Goal: Task Accomplishment & Management: Use online tool/utility

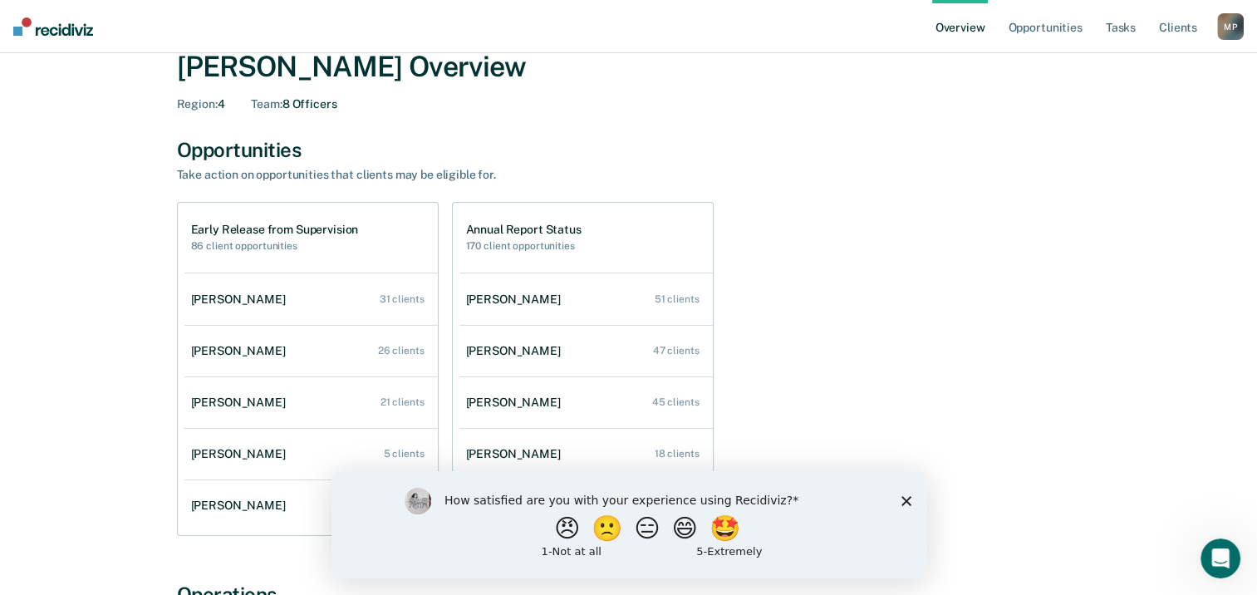
scroll to position [83, 0]
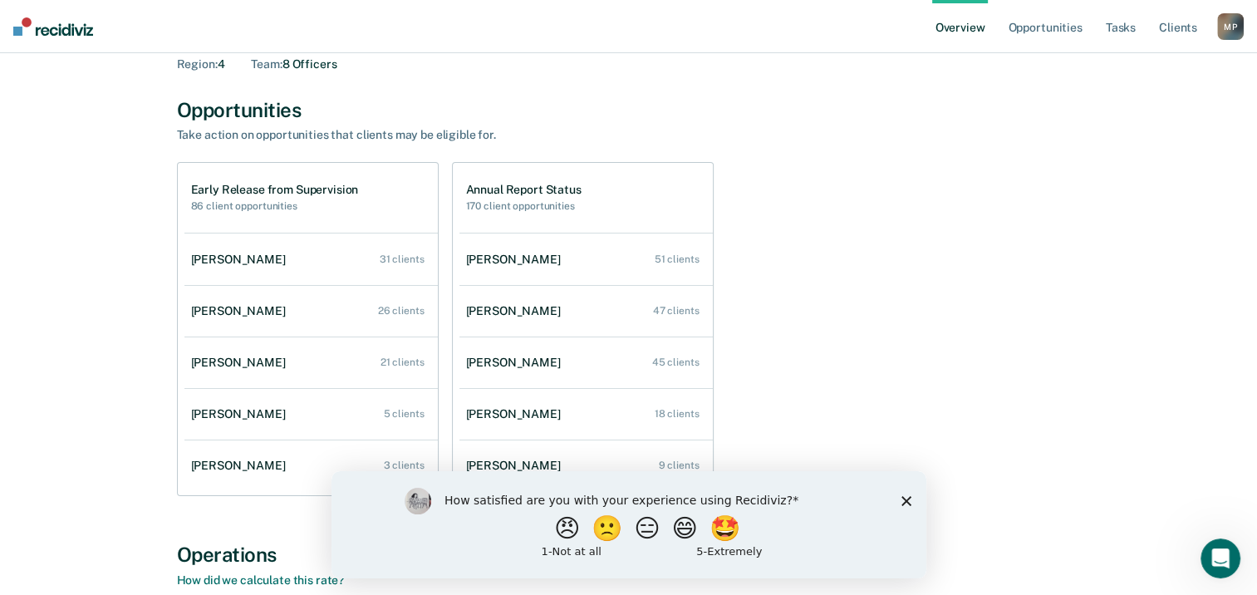
click at [907, 498] on polygon "Close survey" at bounding box center [906, 500] width 10 height 10
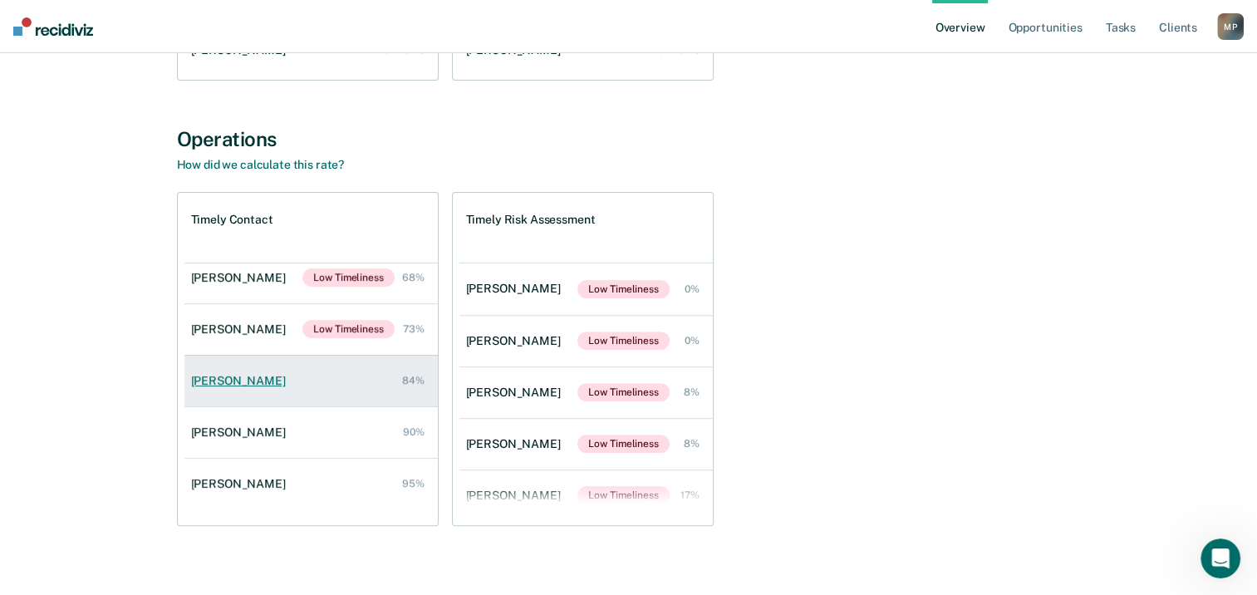
scroll to position [169, 0]
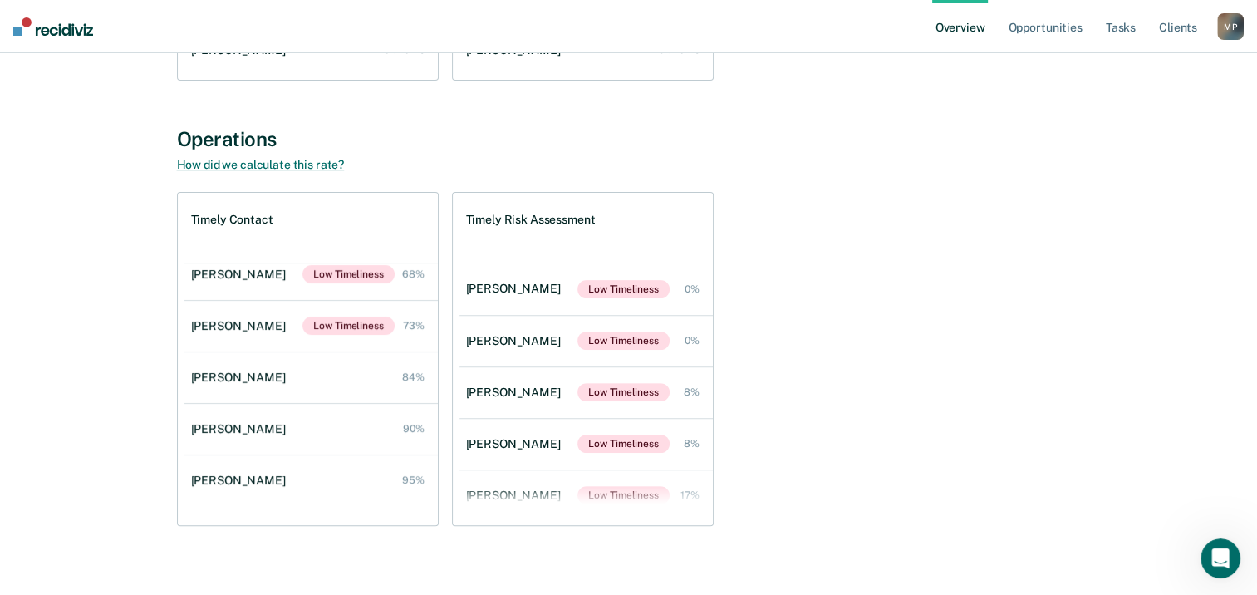
click at [254, 165] on link "How did we calculate this rate?" at bounding box center [261, 164] width 168 height 13
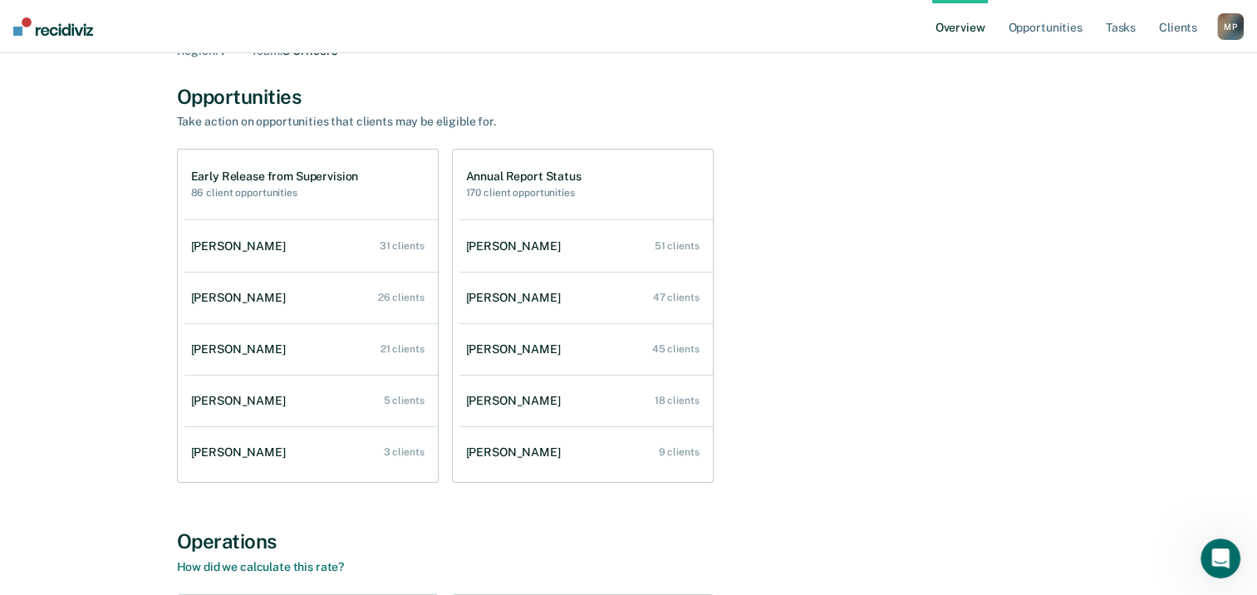
scroll to position [0, 0]
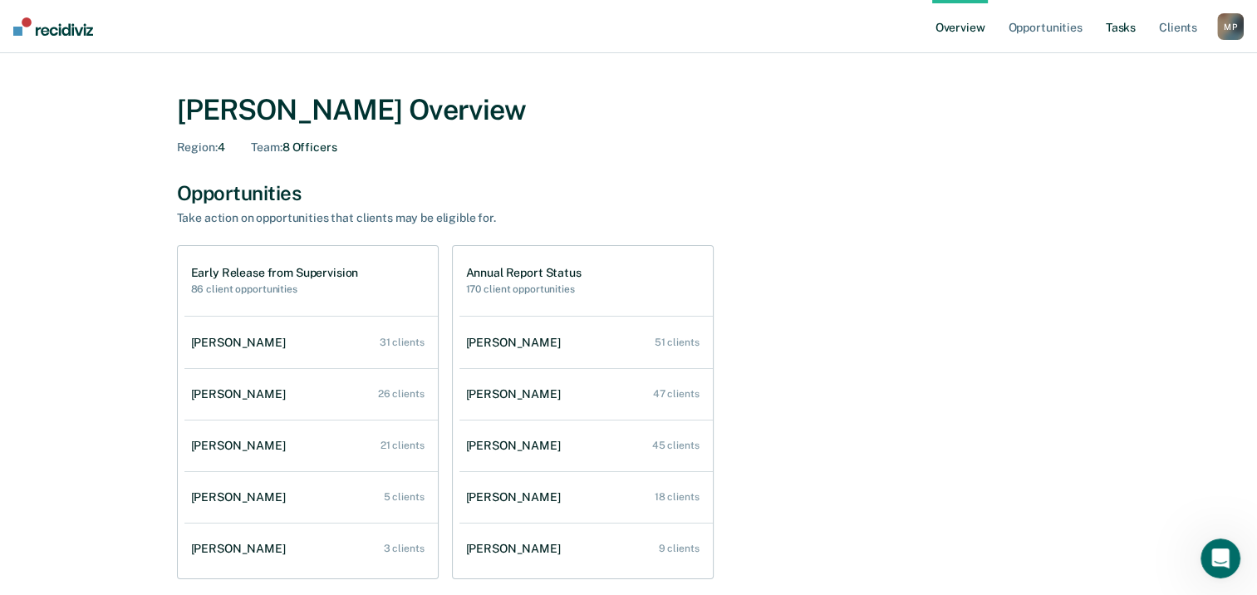
click at [1120, 30] on link "Tasks" at bounding box center [1120, 26] width 37 height 53
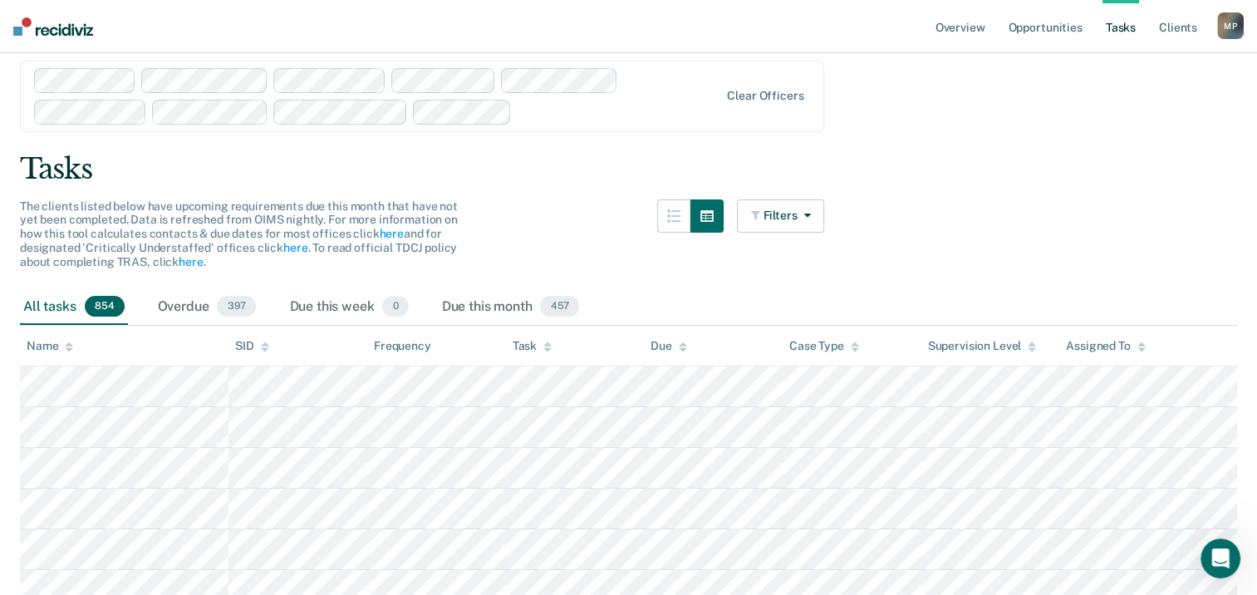
scroll to position [83, 0]
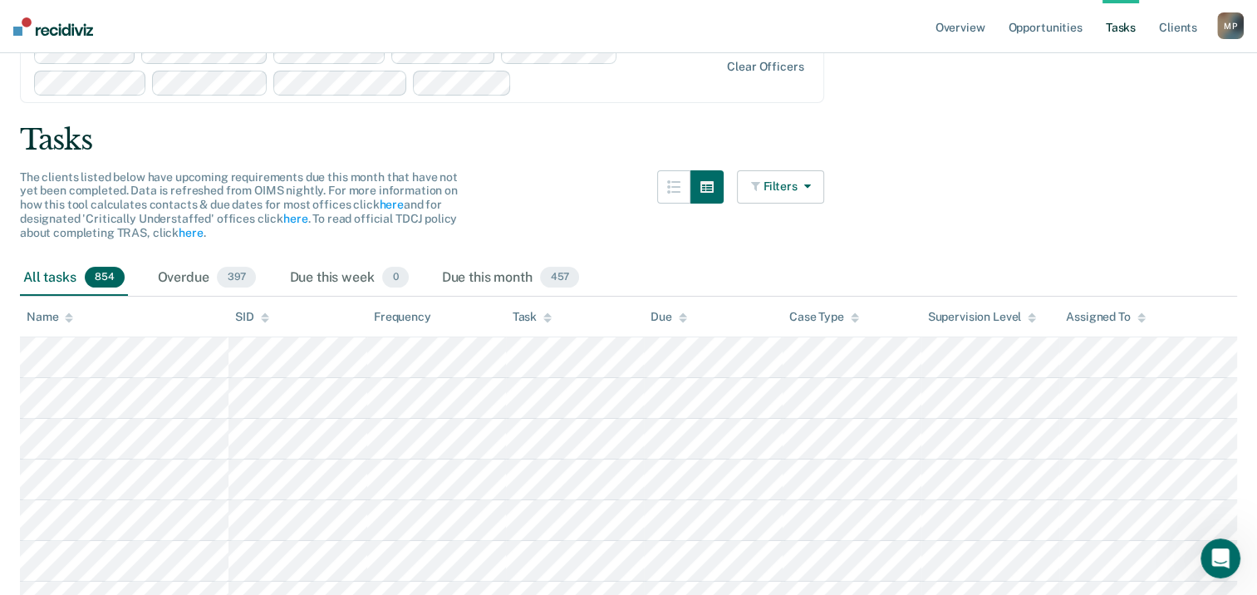
click at [820, 188] on button "Filters" at bounding box center [781, 186] width 88 height 33
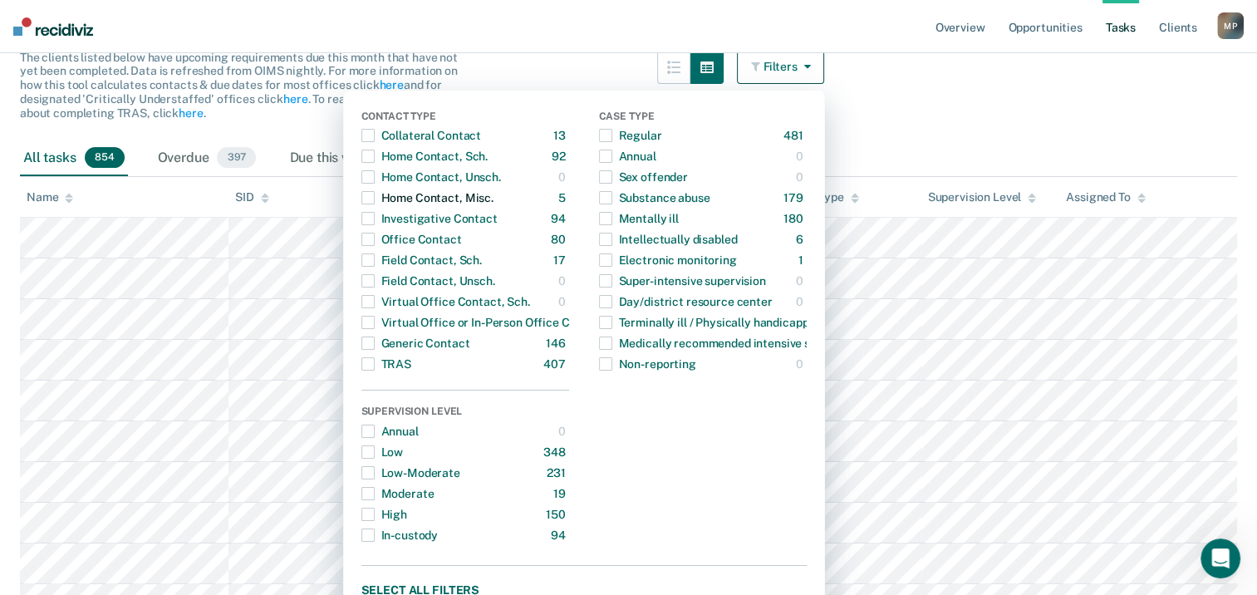
scroll to position [166, 0]
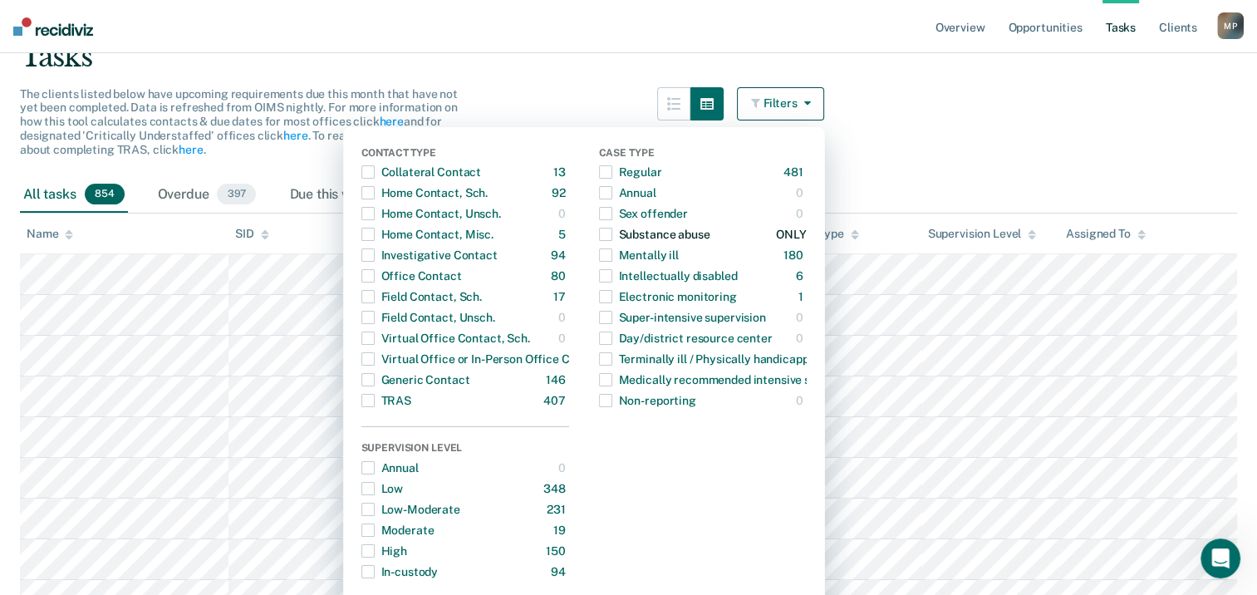
click at [678, 233] on div "Substance abuse" at bounding box center [654, 234] width 111 height 27
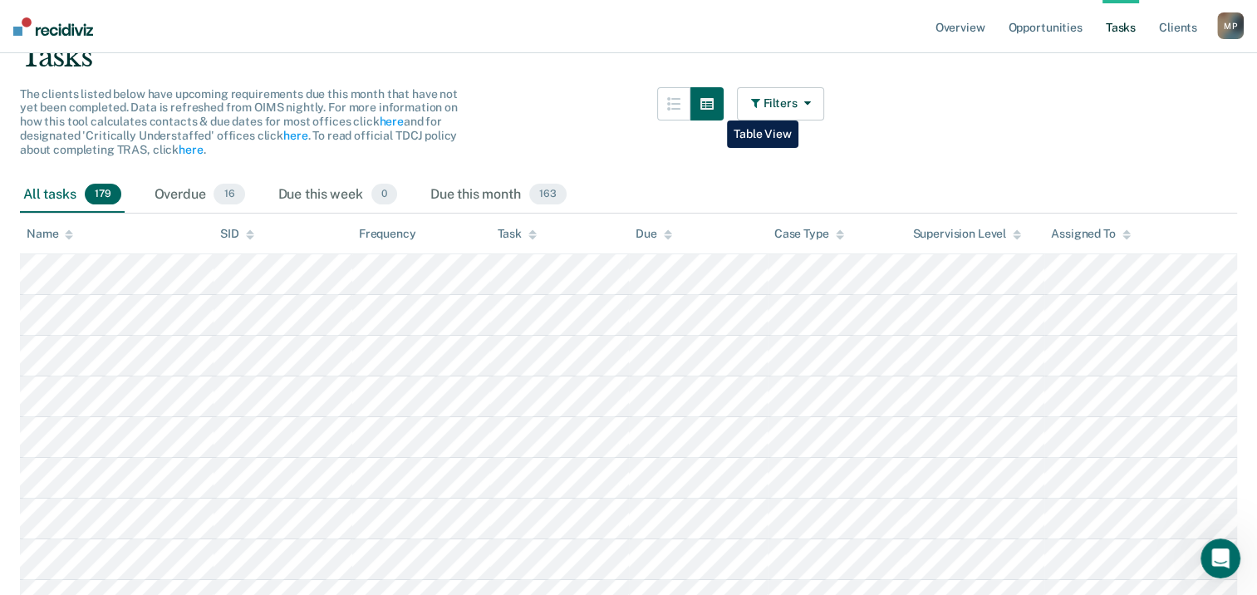
click at [714, 108] on icon "button" at bounding box center [706, 103] width 13 height 13
click at [682, 108] on button "button" at bounding box center [673, 103] width 33 height 33
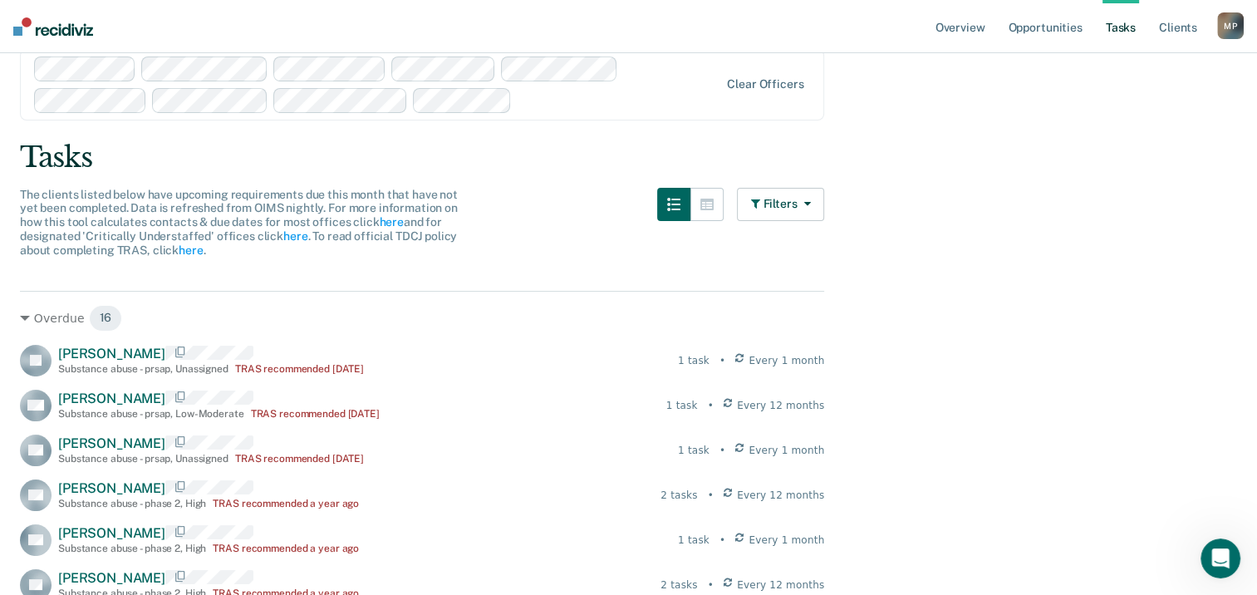
scroll to position [0, 0]
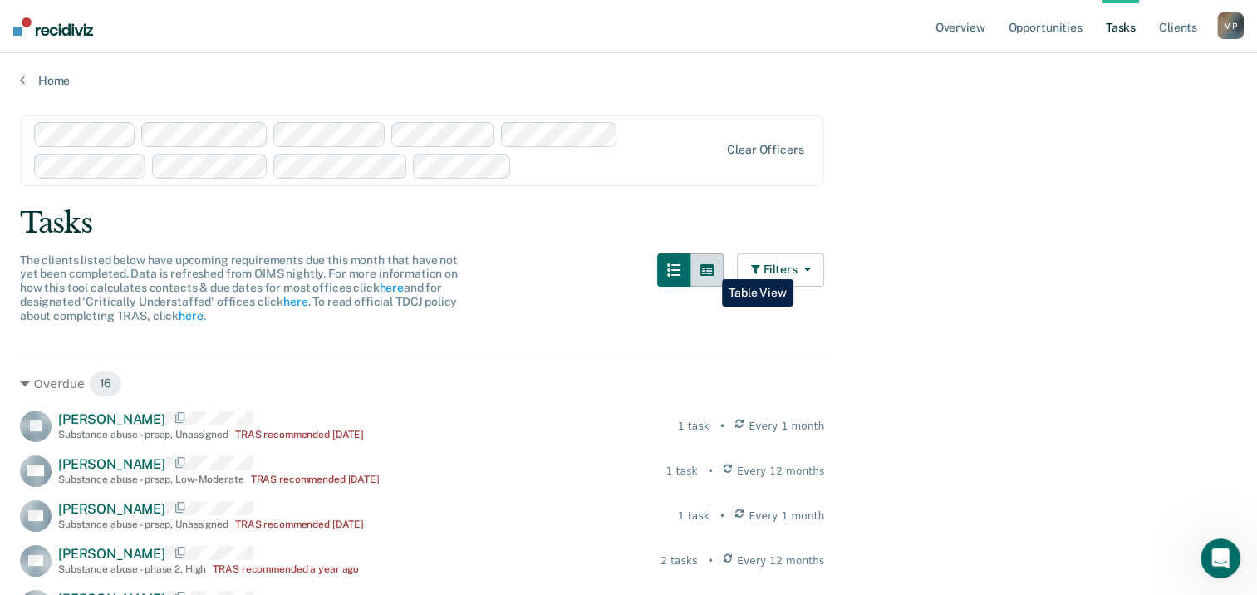
click at [709, 266] on icon "button" at bounding box center [706, 270] width 13 height 12
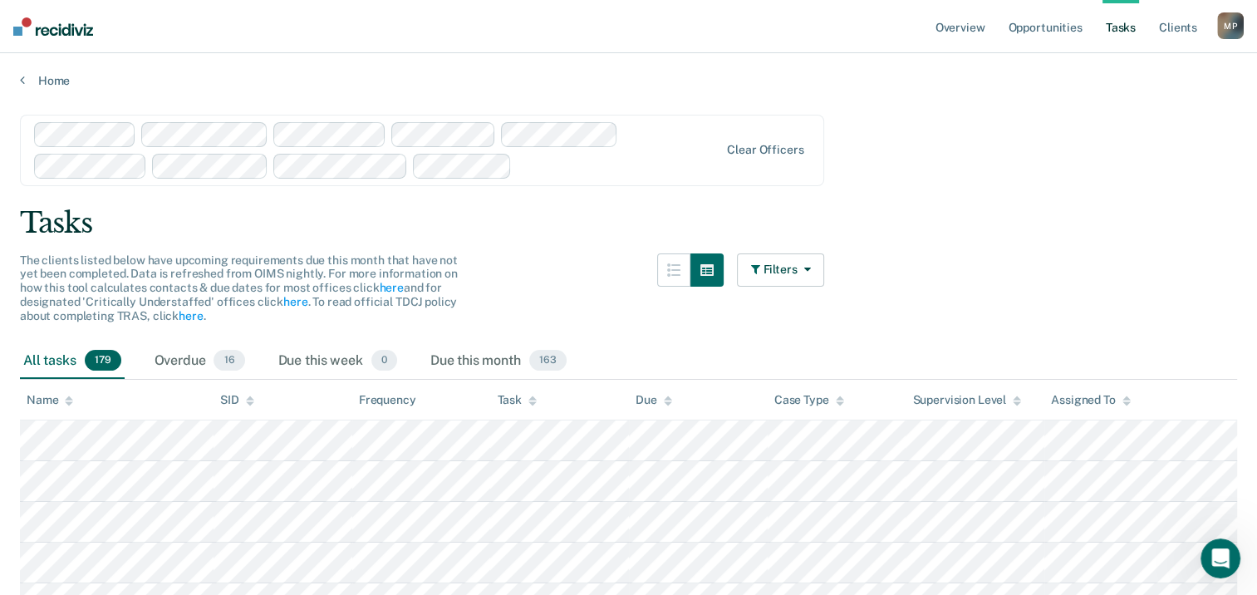
click at [1127, 404] on icon at bounding box center [1126, 400] width 8 height 11
click at [1127, 396] on icon at bounding box center [1126, 397] width 8 height 4
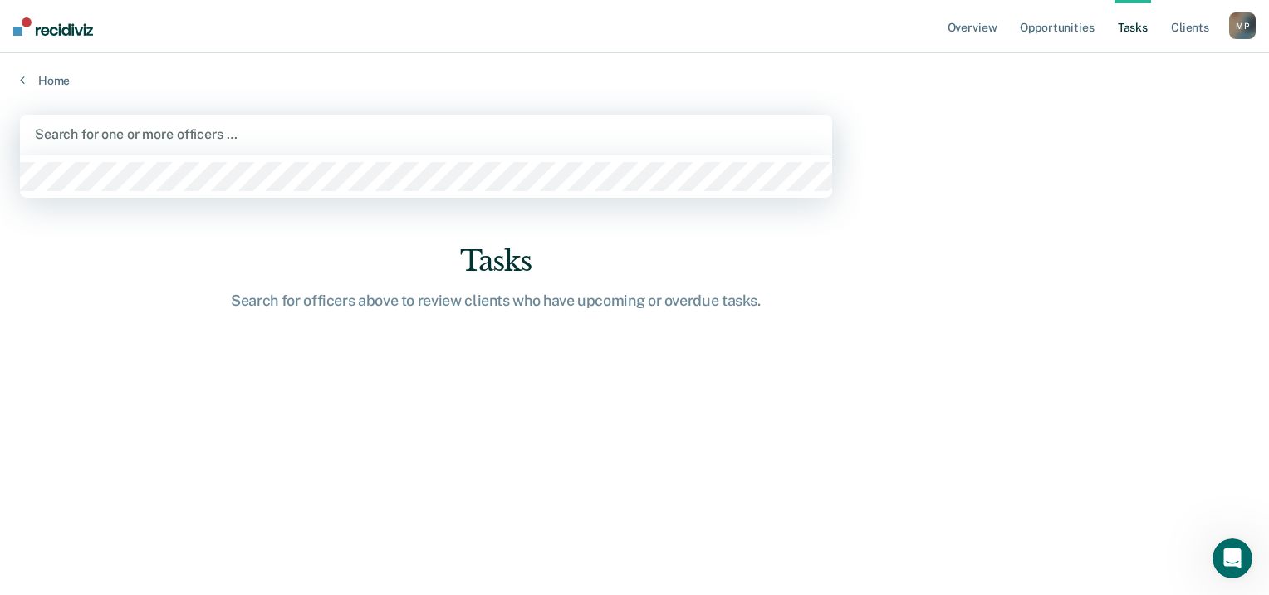
click at [150, 125] on div at bounding box center [426, 134] width 783 height 19
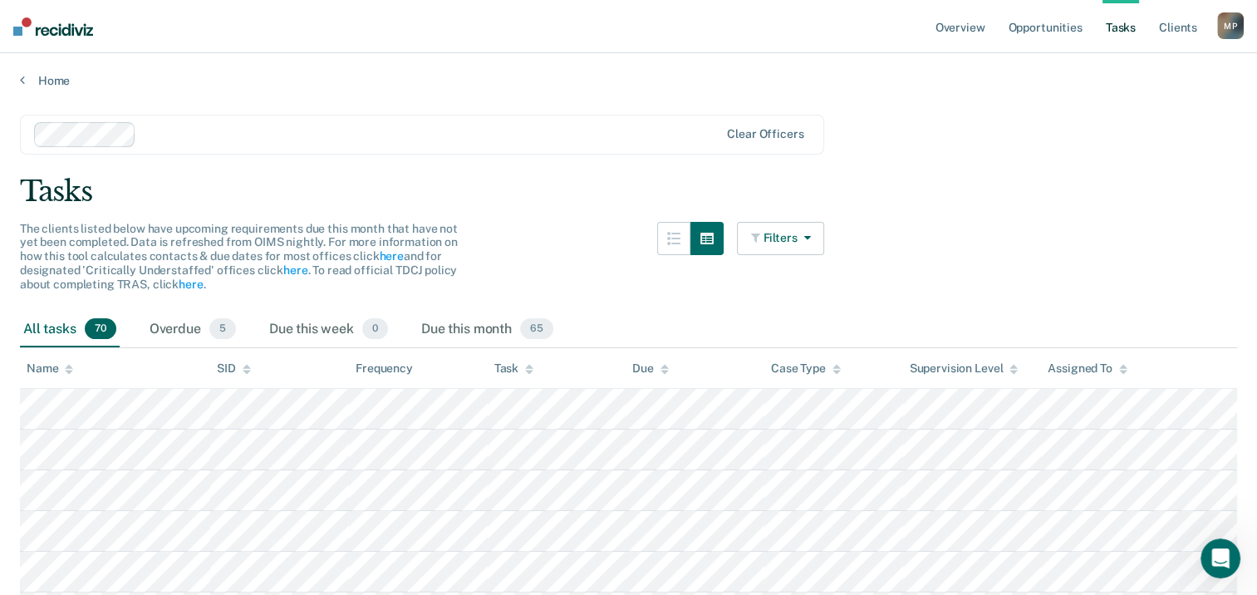
click at [784, 238] on button "Filters" at bounding box center [781, 238] width 88 height 33
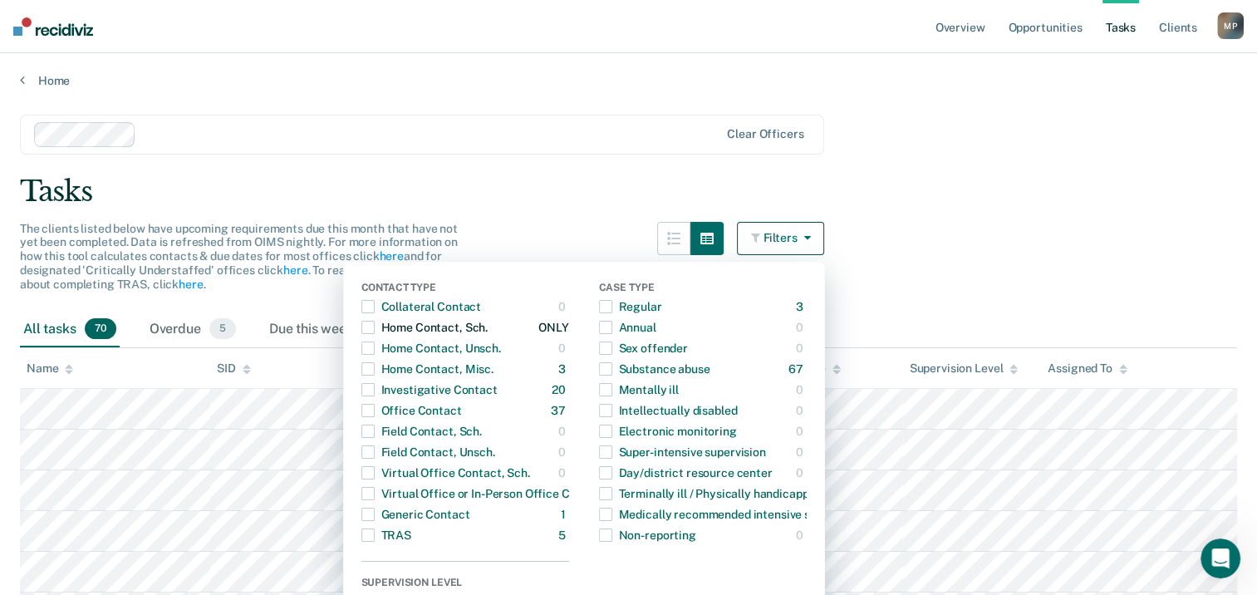
click at [375, 326] on span "button" at bounding box center [367, 327] width 13 height 13
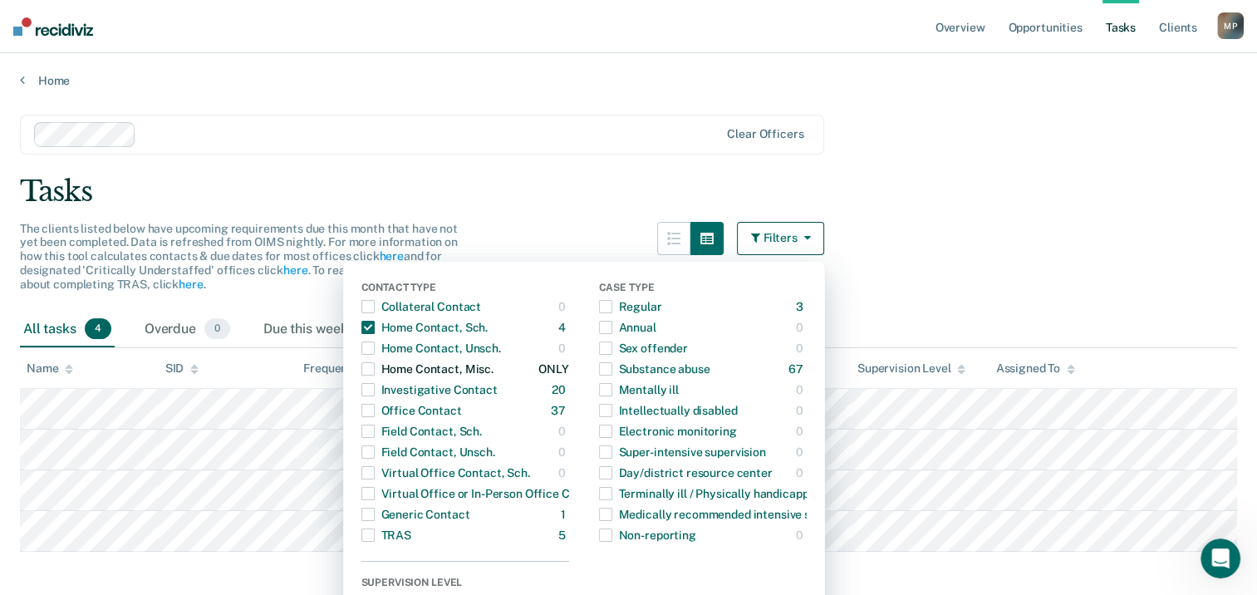
click at [375, 363] on span "button" at bounding box center [367, 368] width 13 height 13
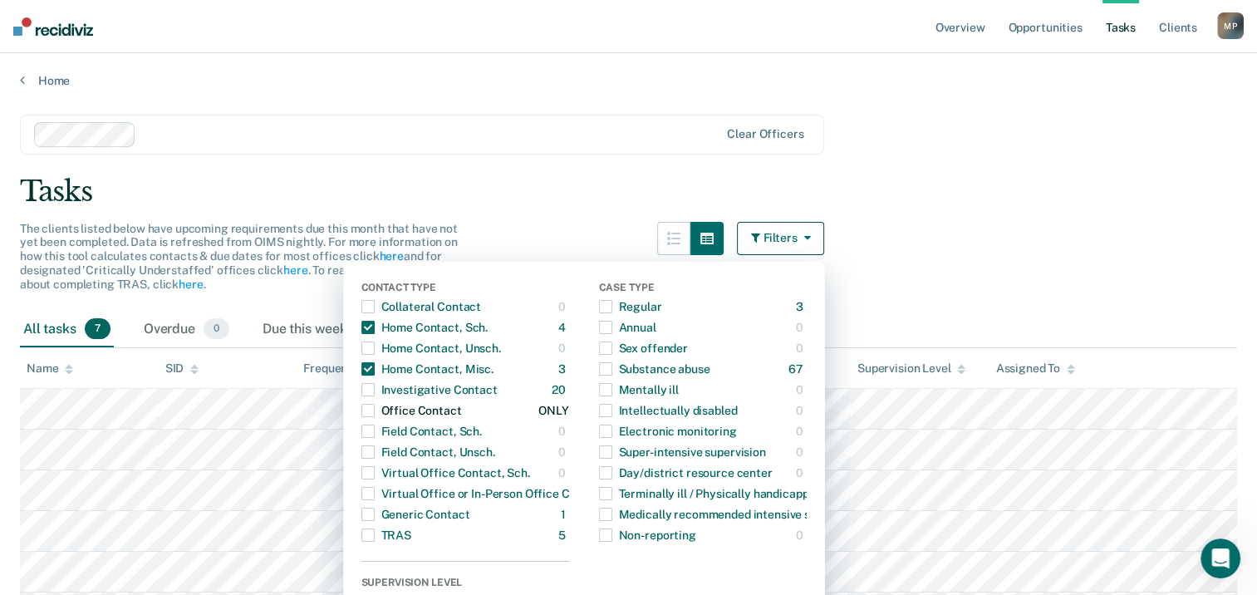
click at [375, 411] on span "button" at bounding box center [367, 410] width 13 height 13
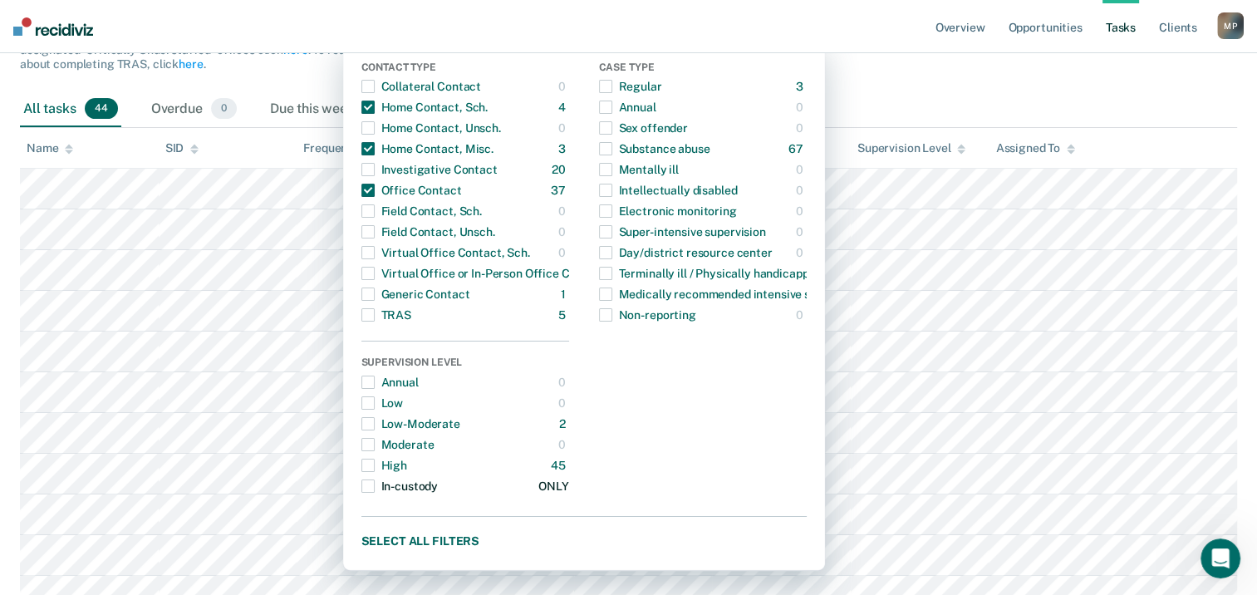
scroll to position [249, 0]
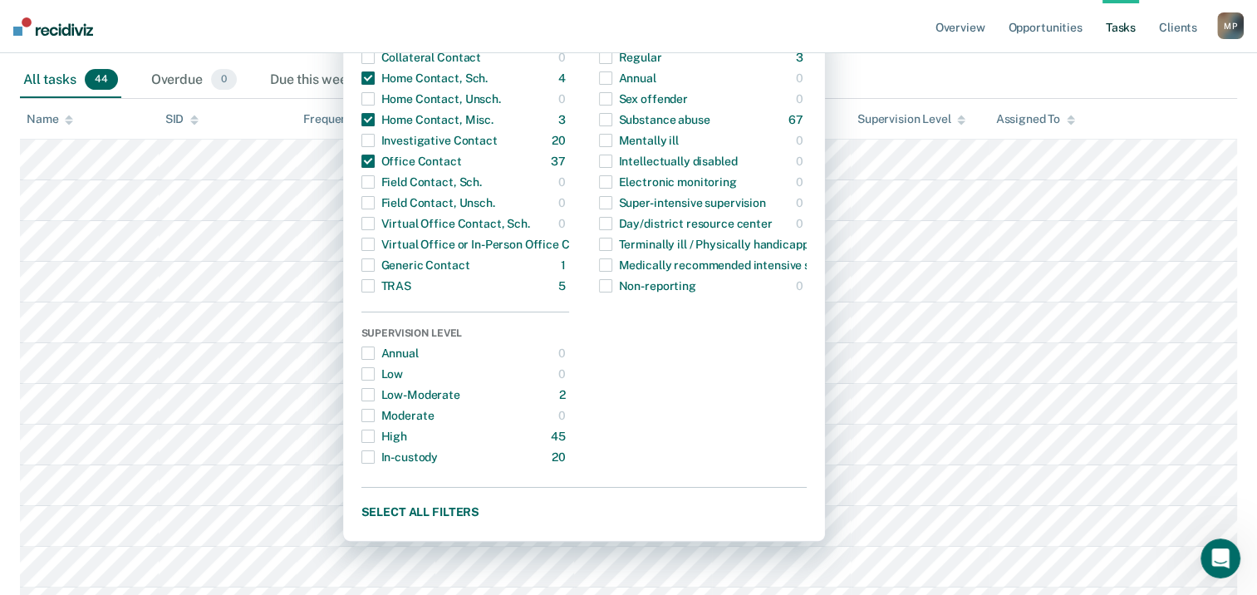
click at [1133, 74] on div "All tasks 44 Overdue 0 Due this week 0 Due this month 44" at bounding box center [628, 80] width 1217 height 37
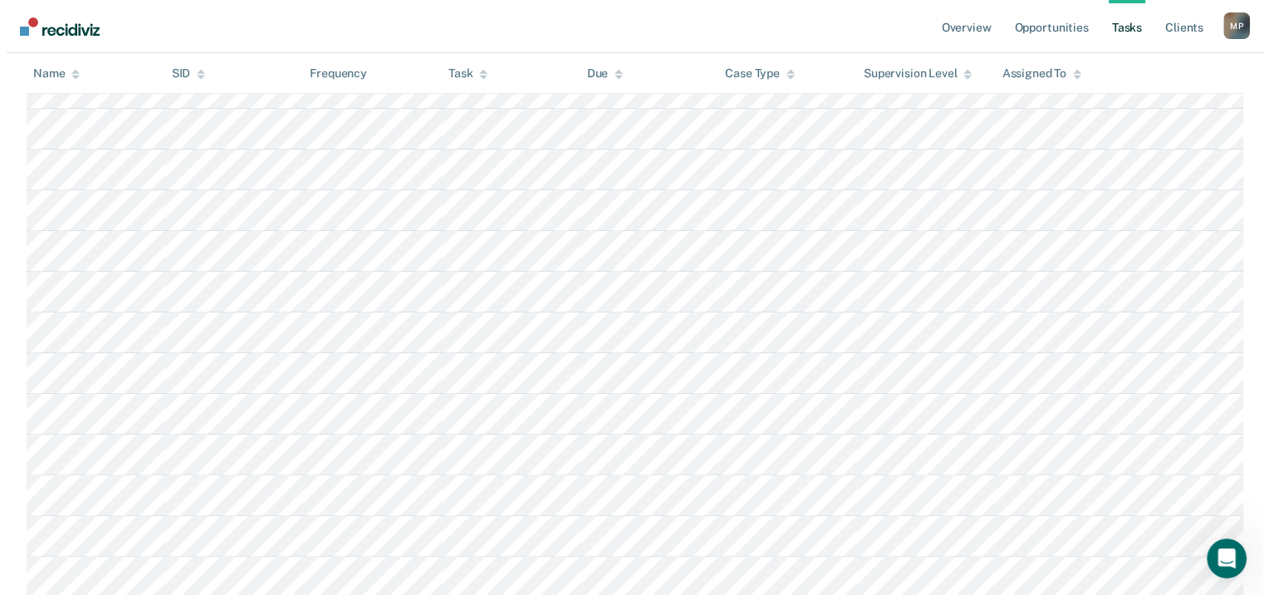
scroll to position [0, 0]
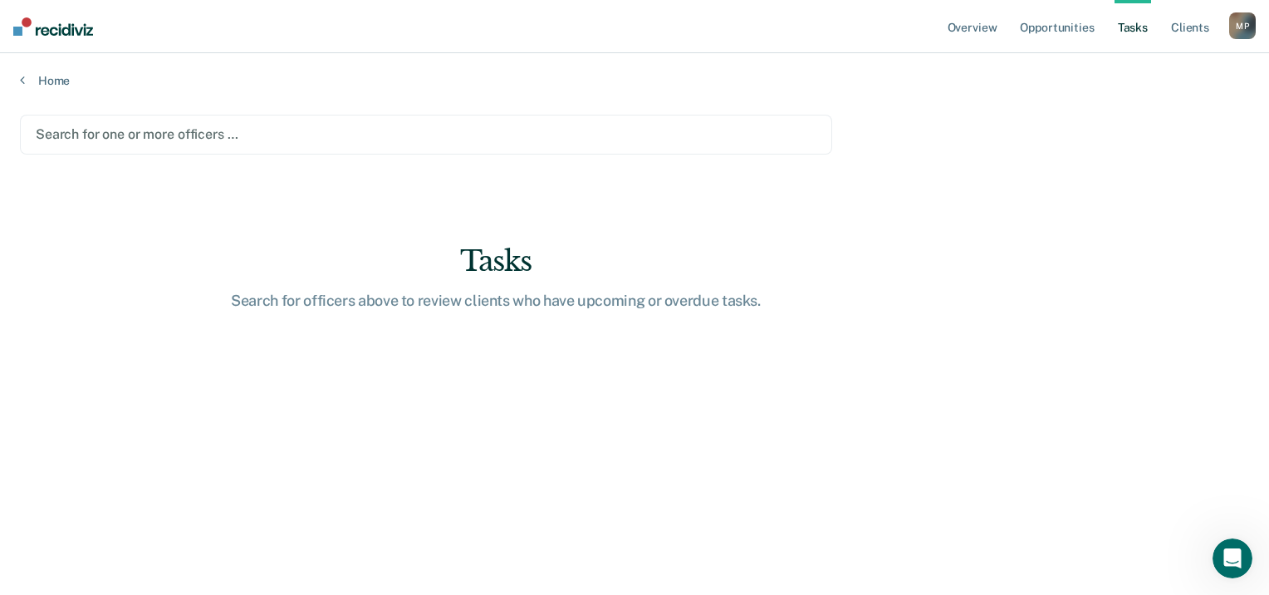
click at [298, 134] on div at bounding box center [426, 134] width 781 height 19
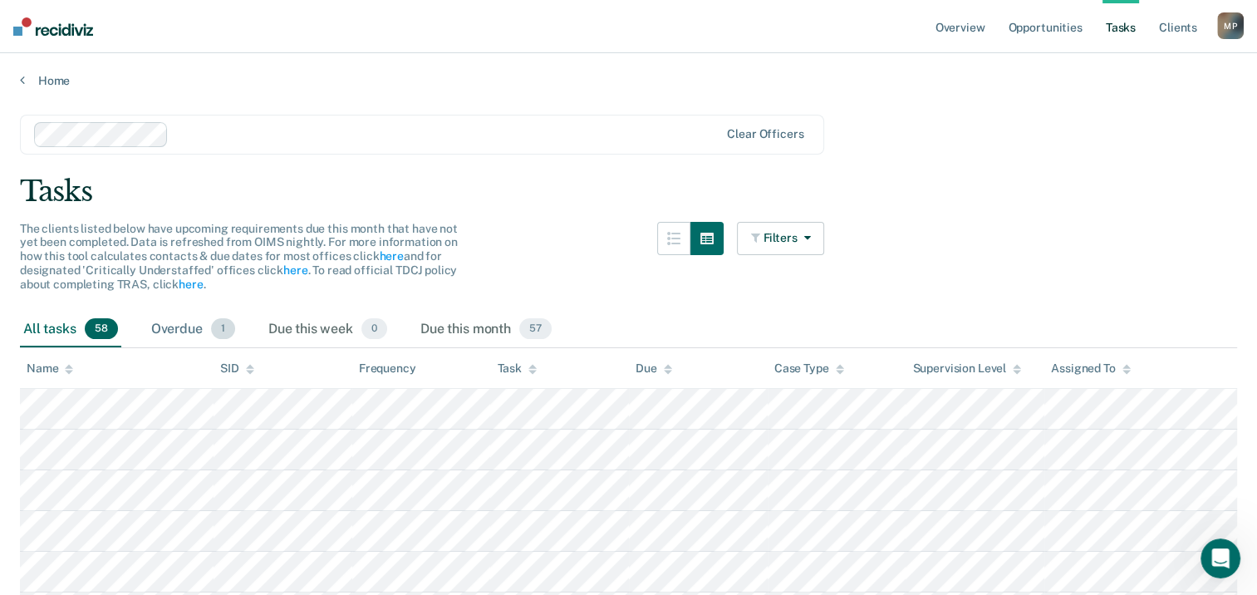
click at [223, 327] on span "1" at bounding box center [223, 329] width 24 height 22
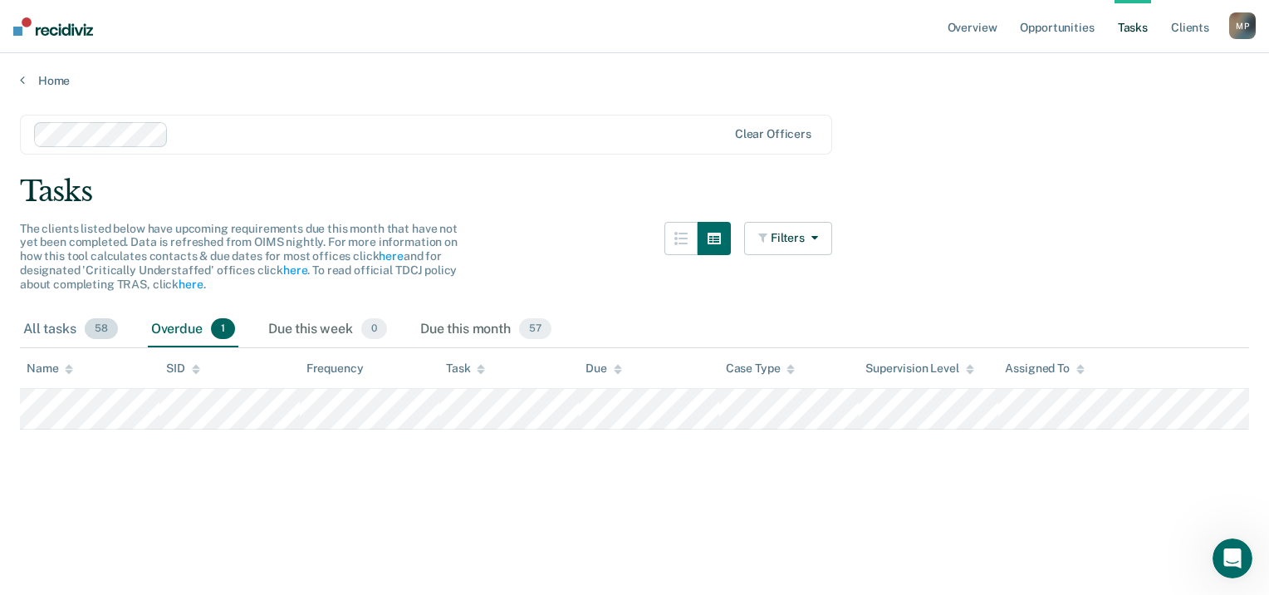
click at [94, 330] on span "58" at bounding box center [101, 329] width 33 height 22
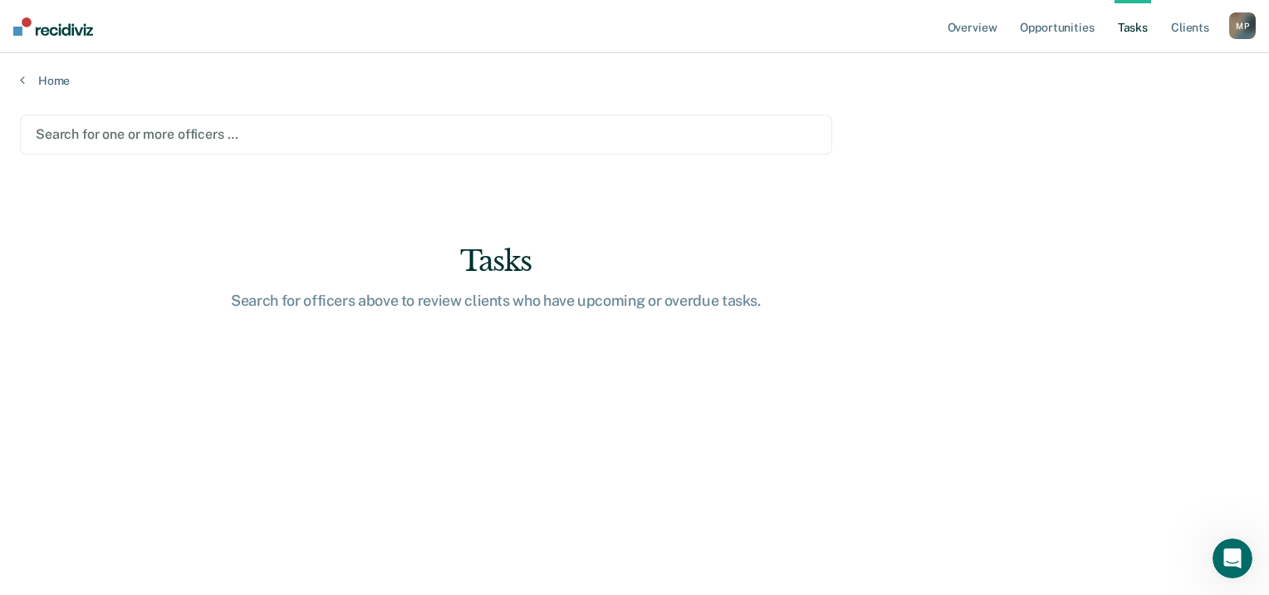
click at [180, 136] on div at bounding box center [426, 134] width 781 height 19
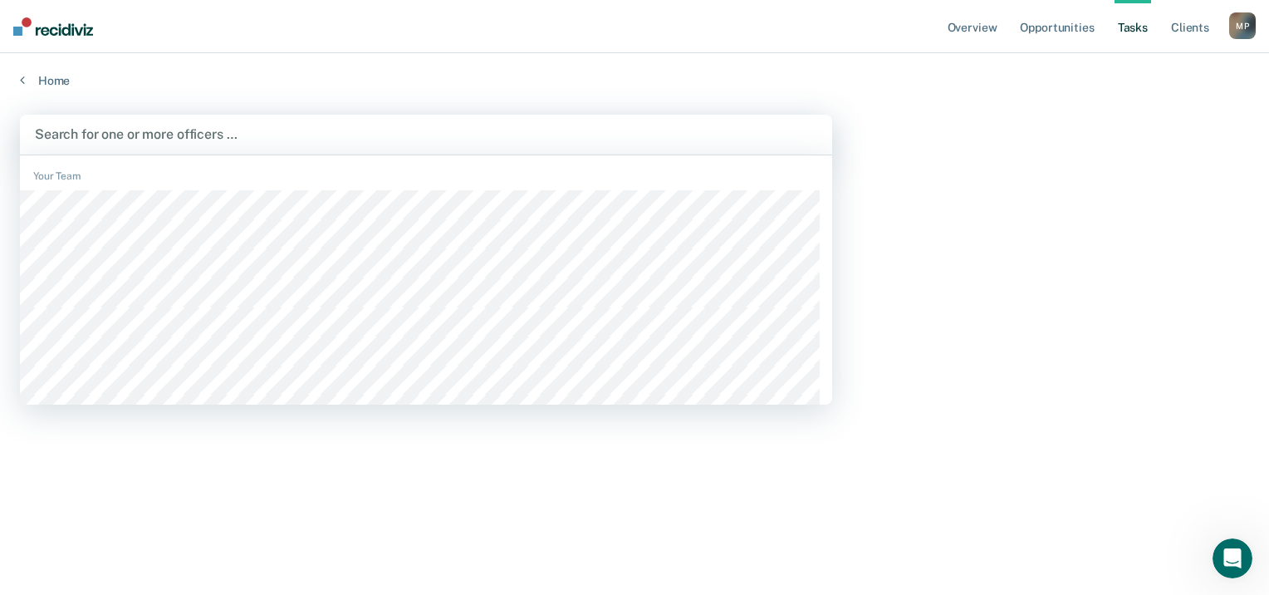
click at [137, 130] on div at bounding box center [426, 134] width 783 height 19
